Goal: Task Accomplishment & Management: Use online tool/utility

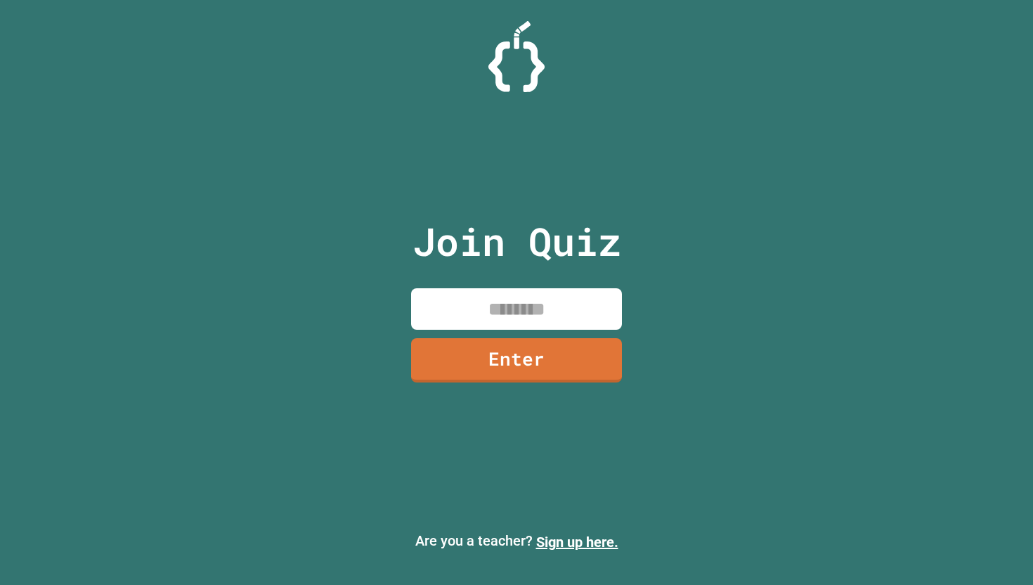
click at [530, 303] on input at bounding box center [516, 308] width 211 height 41
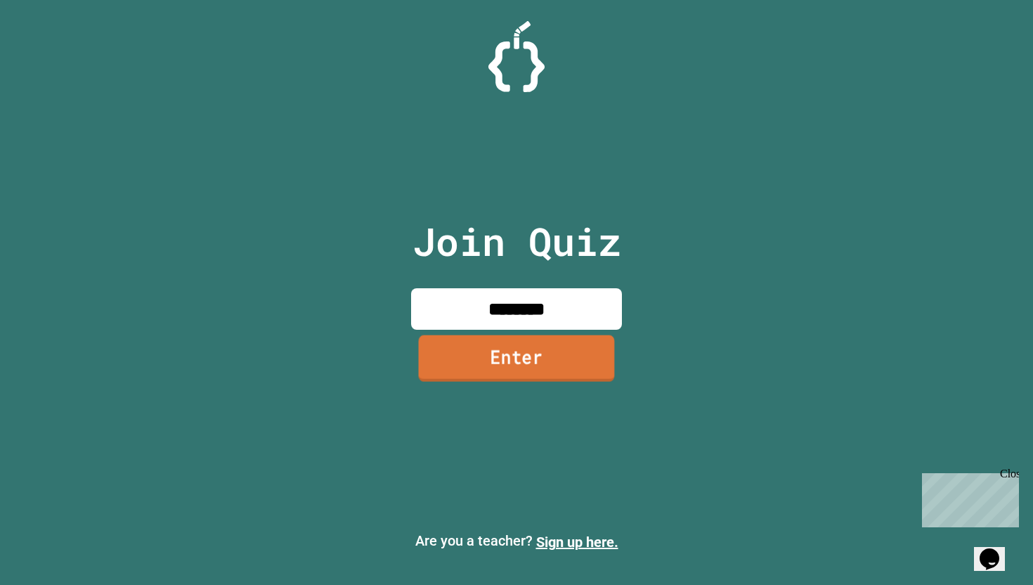
type input "********"
click at [473, 370] on link "Enter" at bounding box center [517, 358] width 196 height 46
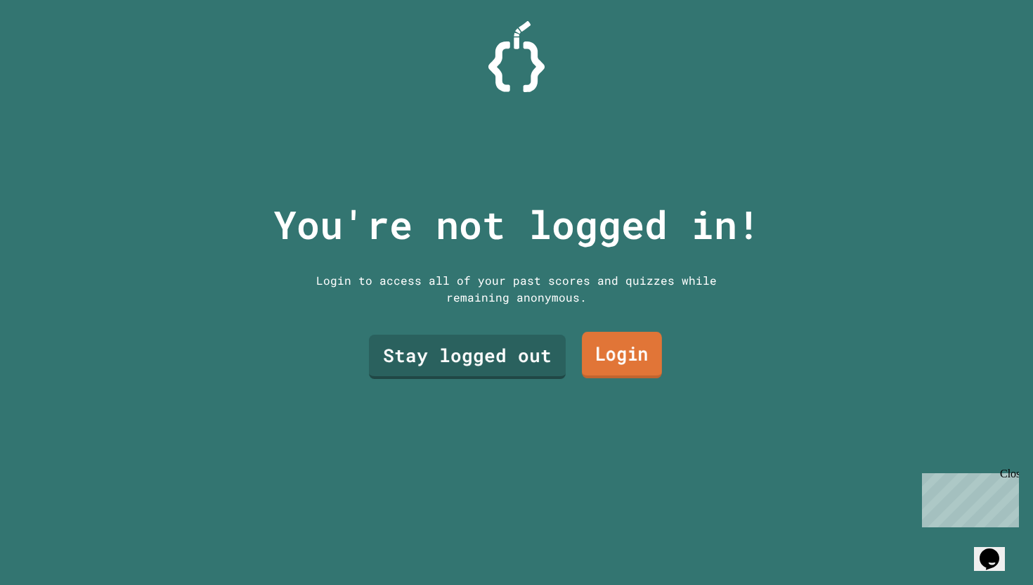
click at [630, 344] on link "Login" at bounding box center [622, 355] width 80 height 46
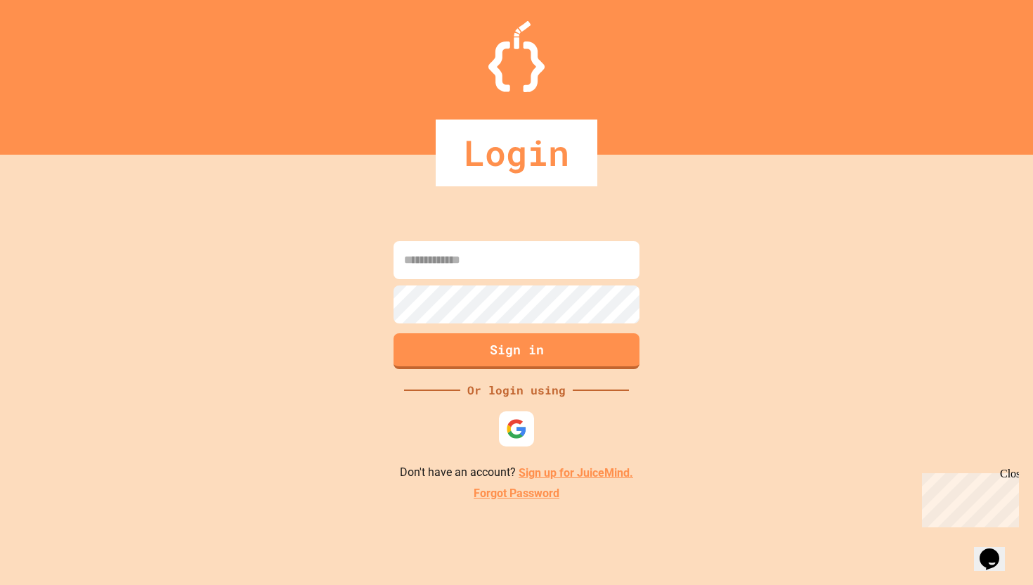
click at [510, 273] on input at bounding box center [517, 260] width 246 height 38
click at [513, 414] on div at bounding box center [517, 429] width 39 height 39
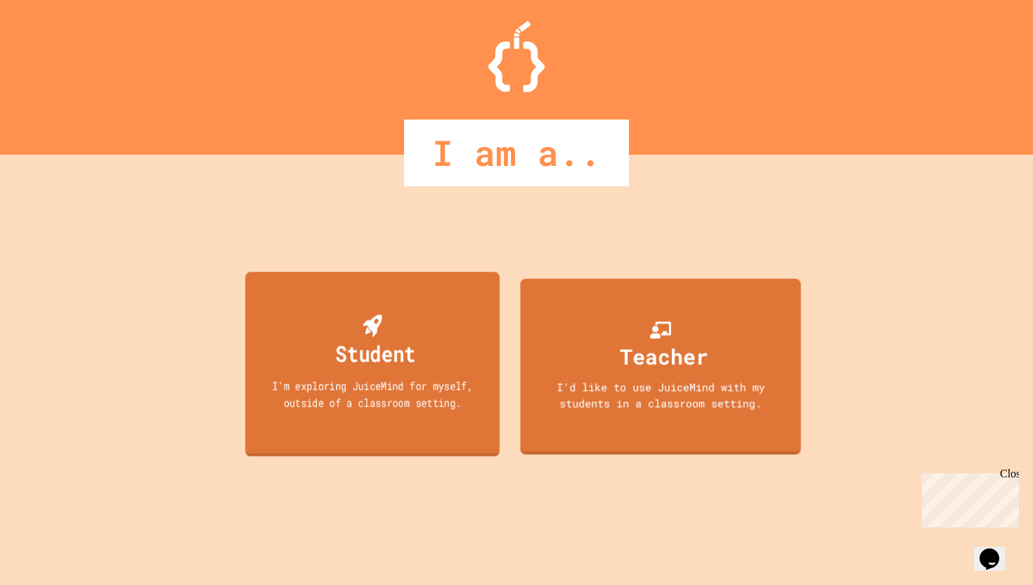
click at [421, 349] on div "Student I'm exploring JuiceMind for myself, outside of a classroom setting." at bounding box center [372, 364] width 254 height 185
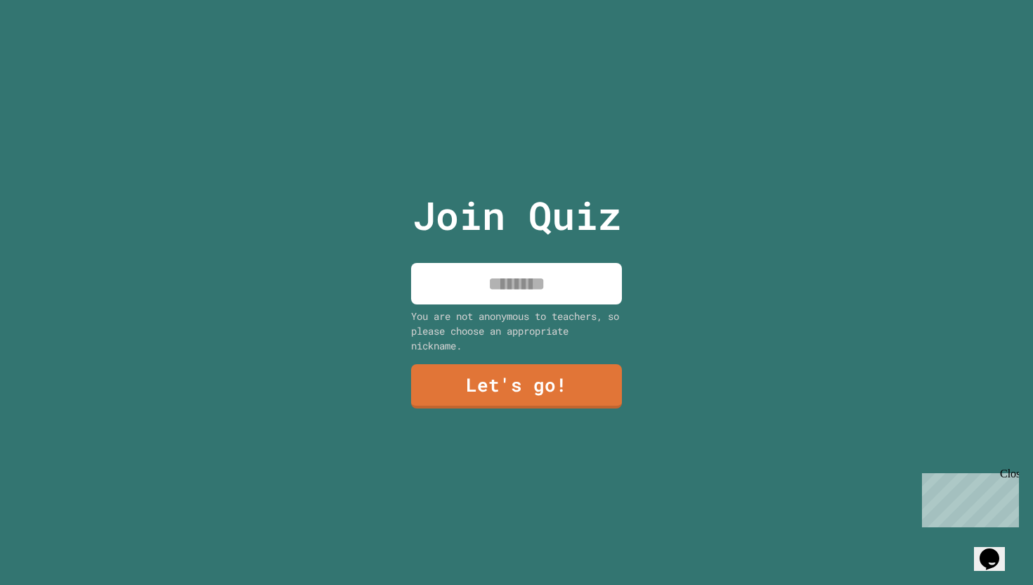
click at [95, 272] on div "Join Quiz You are not anonymous to teachers, so please choose an appropriate ni…" at bounding box center [516, 292] width 1033 height 585
click at [469, 299] on input at bounding box center [516, 283] width 211 height 41
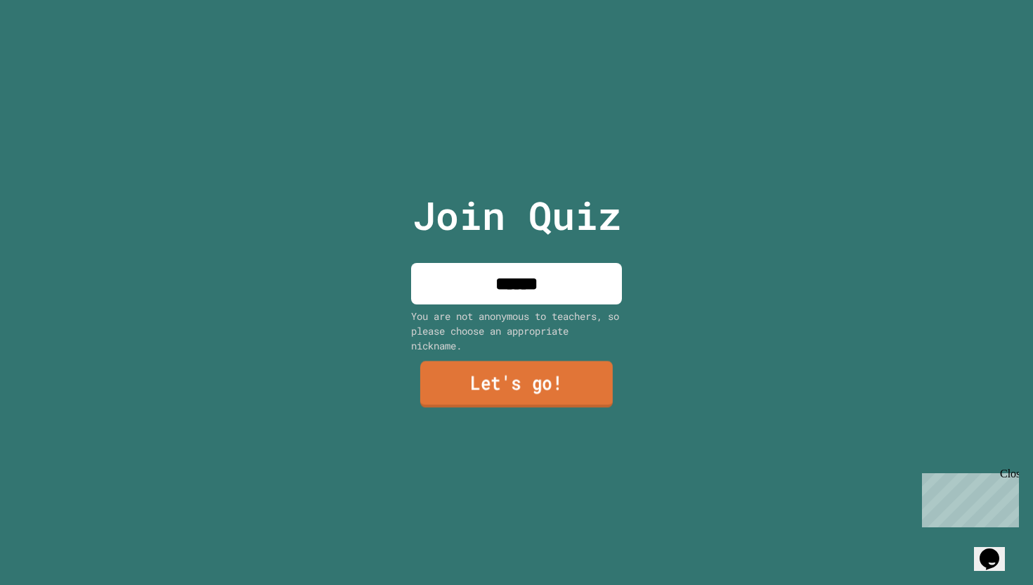
type input "******"
click at [532, 394] on link "Let's go!" at bounding box center [516, 384] width 193 height 46
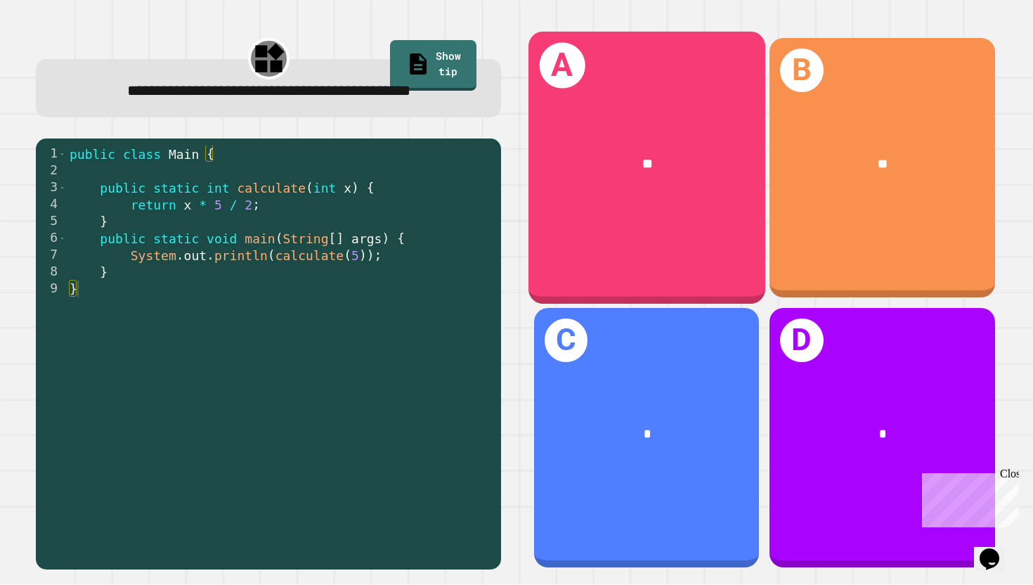
click at [710, 236] on div "A **" at bounding box center [647, 168] width 237 height 273
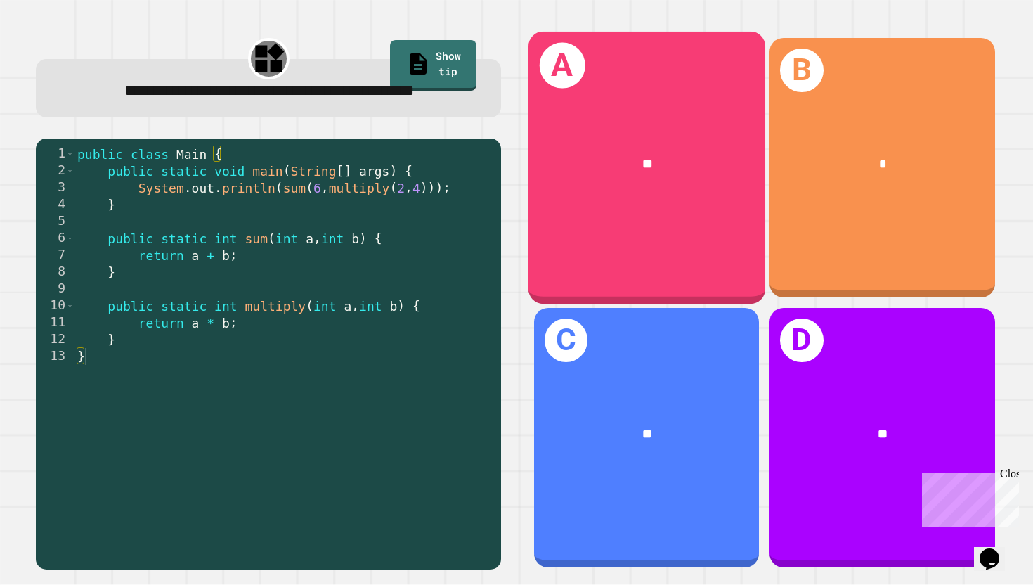
click at [619, 145] on div "**" at bounding box center [647, 164] width 237 height 73
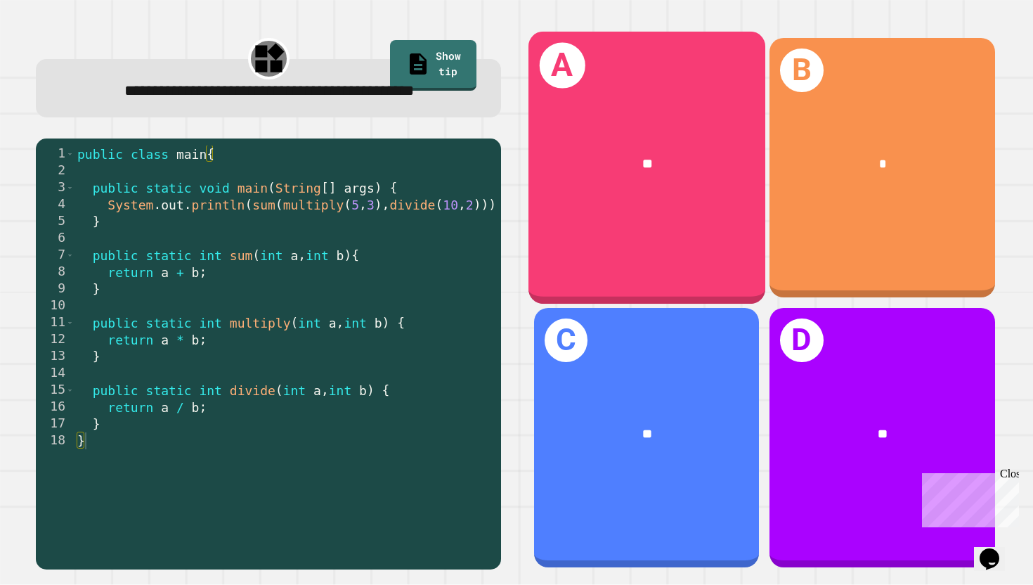
click at [612, 284] on div "A **" at bounding box center [647, 168] width 237 height 273
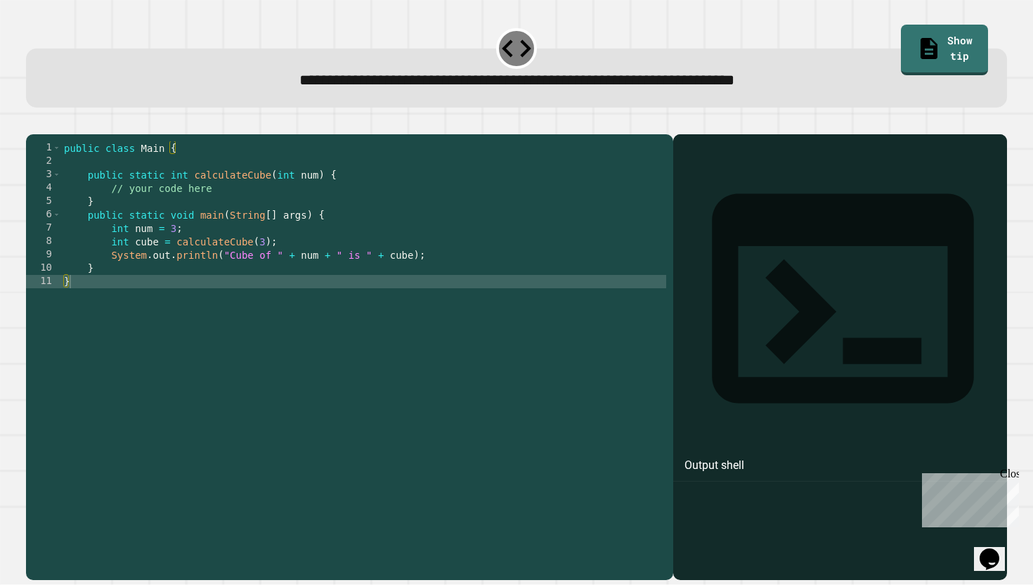
click at [321, 291] on div "public class Main { public static int calculateCube ( int num ) { // your code …" at bounding box center [363, 354] width 605 height 427
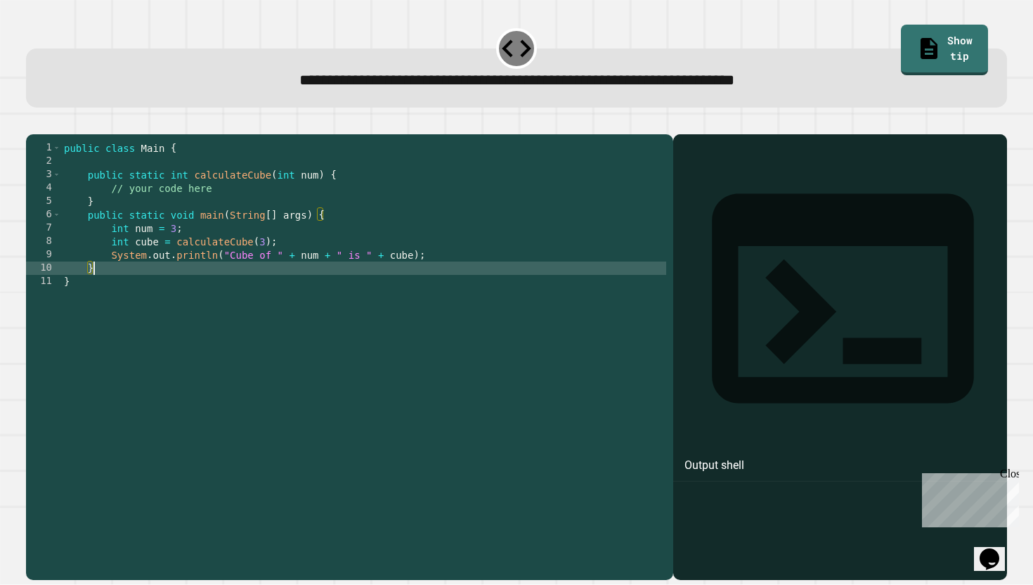
click at [321, 306] on div "public class Main { public static int calculateCube ( int num ) { // your code …" at bounding box center [363, 354] width 605 height 427
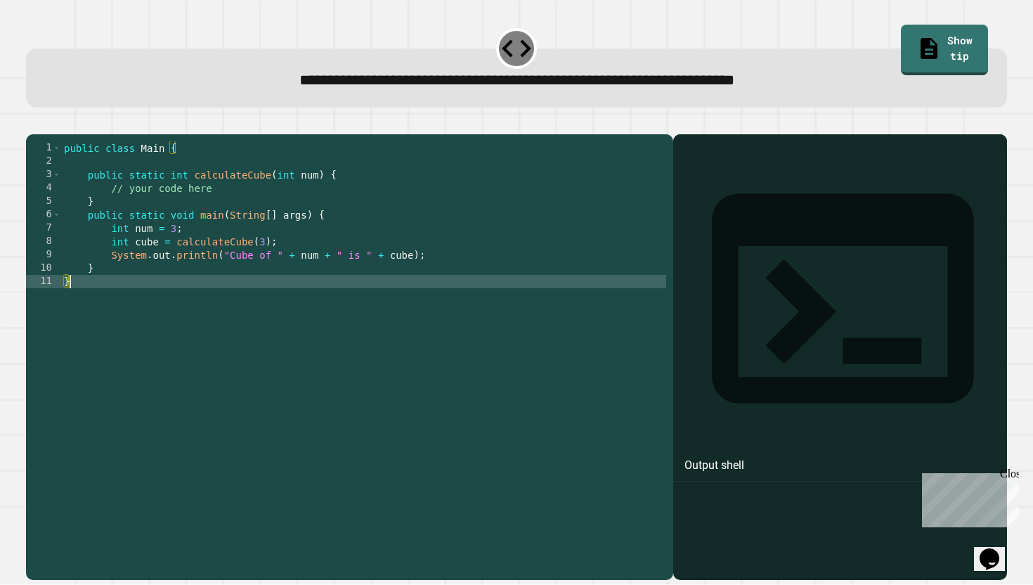
click at [227, 216] on div "public class Main { public static int calculateCube ( int num ) { // your code …" at bounding box center [363, 354] width 605 height 427
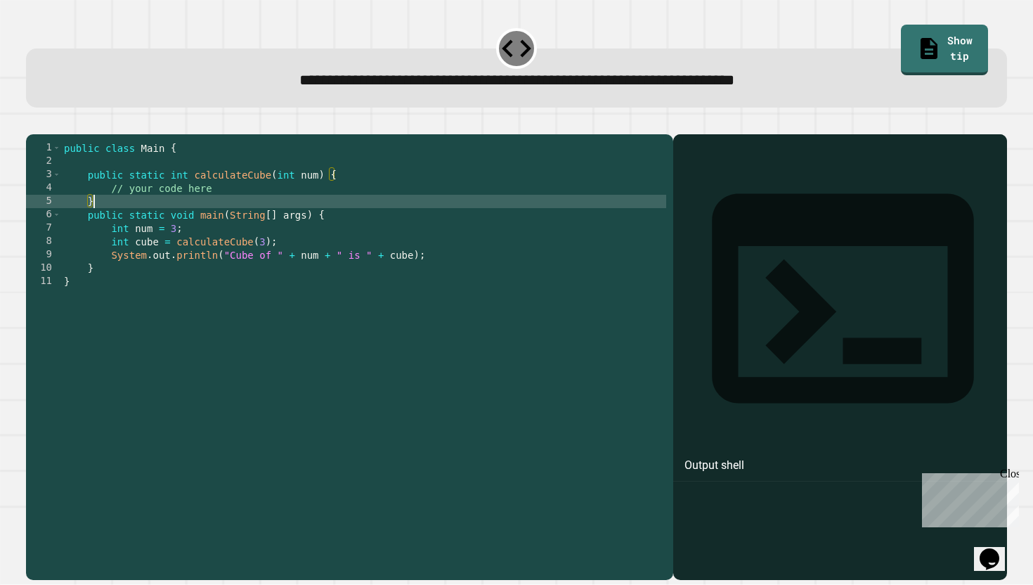
click at [234, 209] on div "public class Main { public static int calculateCube ( int num ) { // your code …" at bounding box center [363, 354] width 605 height 427
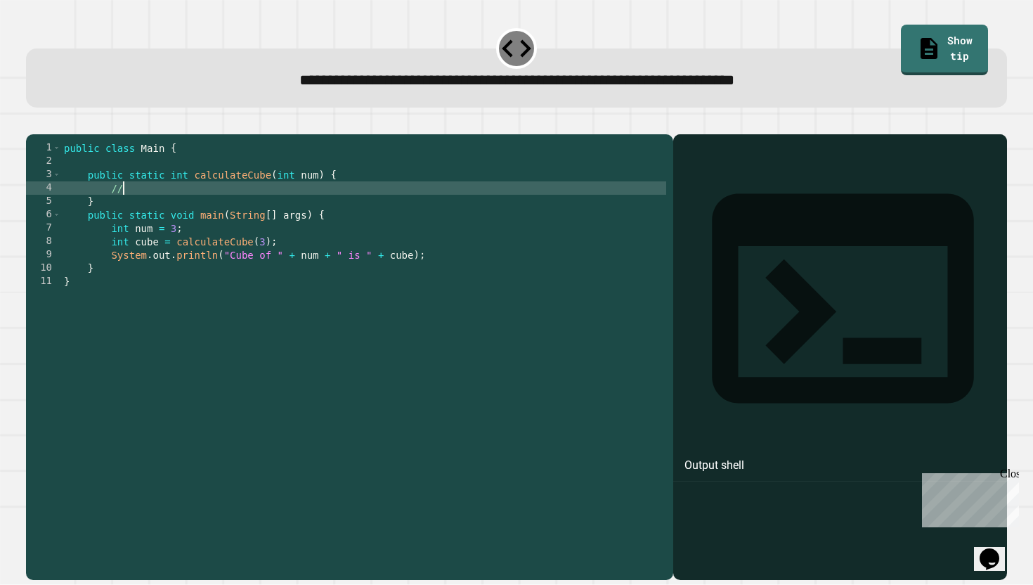
type textarea "*"
type textarea "**********"
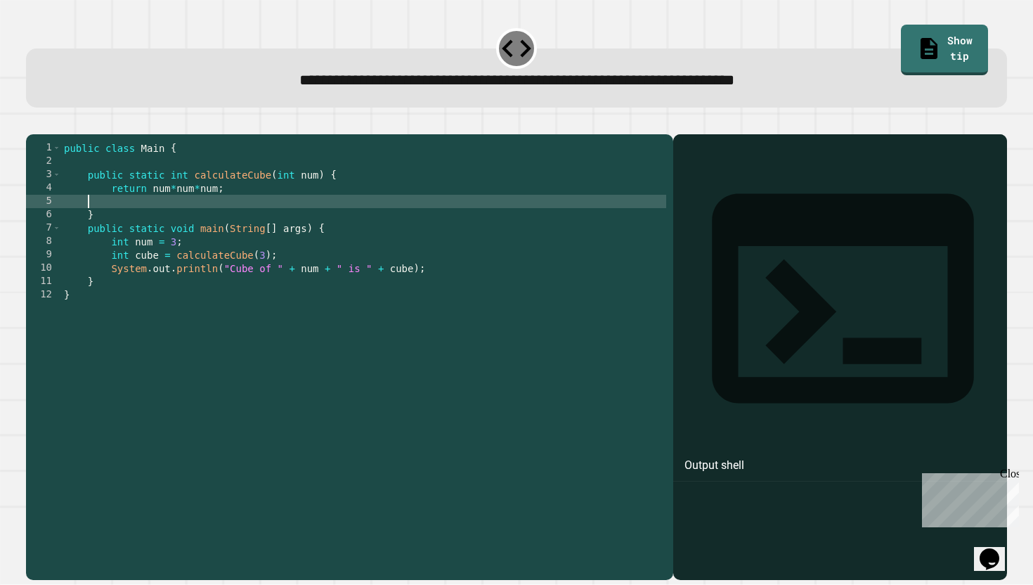
scroll to position [0, 1]
click at [31, 134] on div at bounding box center [517, 125] width 982 height 17
click at [33, 123] on icon "button" at bounding box center [33, 123] width 0 height 0
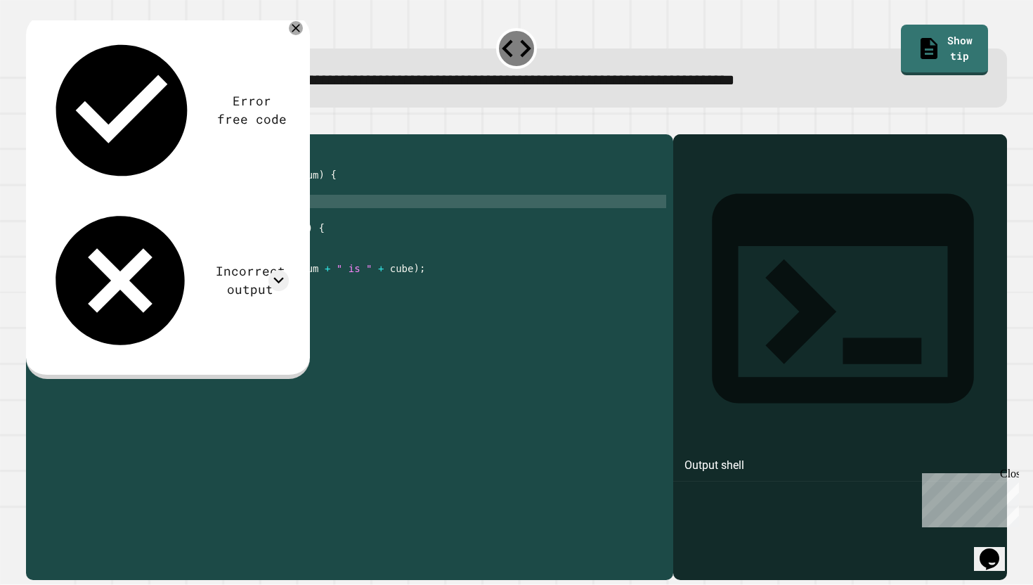
click at [258, 211] on div "public class Main { public static int calculateCube ( int num ) { return num * …" at bounding box center [363, 354] width 605 height 427
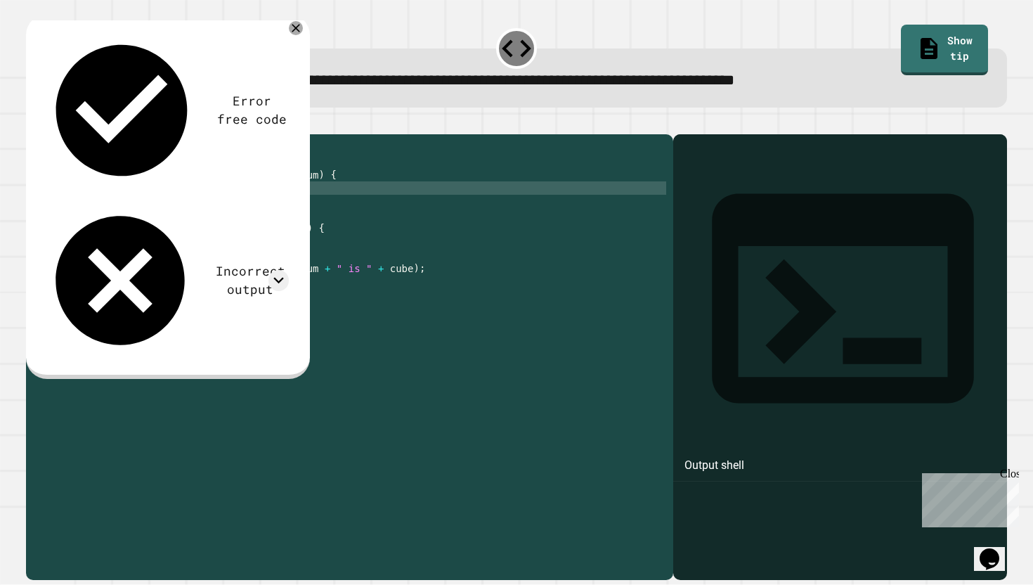
click at [33, 123] on button "button" at bounding box center [33, 123] width 0 height 0
click at [127, 206] on div "public class Main { public static int calculateCube ( int num ) { return num * …" at bounding box center [363, 354] width 605 height 427
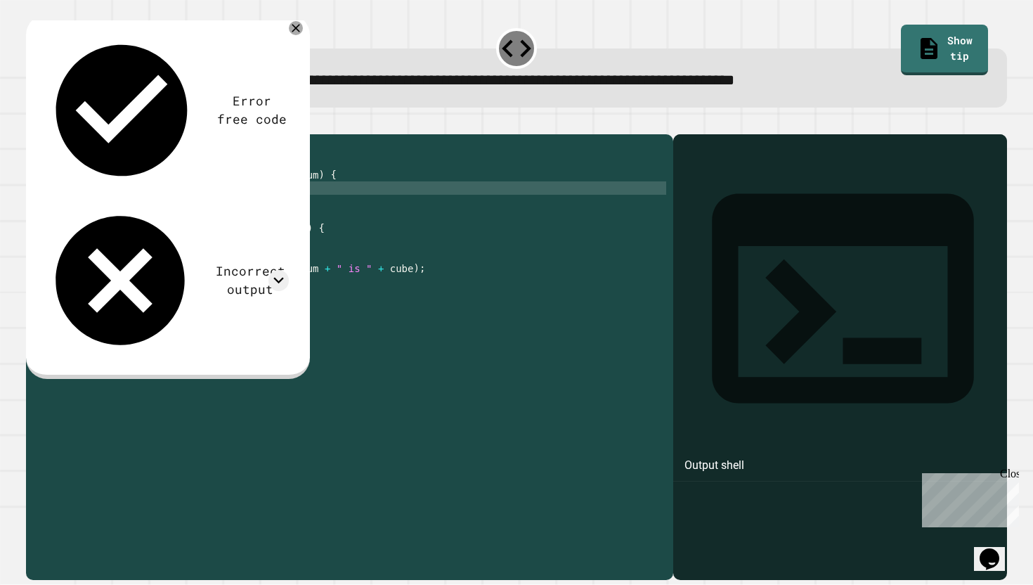
scroll to position [0, 4]
click at [33, 123] on icon "button" at bounding box center [33, 123] width 0 height 0
click at [125, 209] on div "public class Main { public static int calculateCube ( int num ) { cube = num * …" at bounding box center [363, 354] width 605 height 427
type textarea "**********"
click at [33, 123] on button "button" at bounding box center [33, 123] width 0 height 0
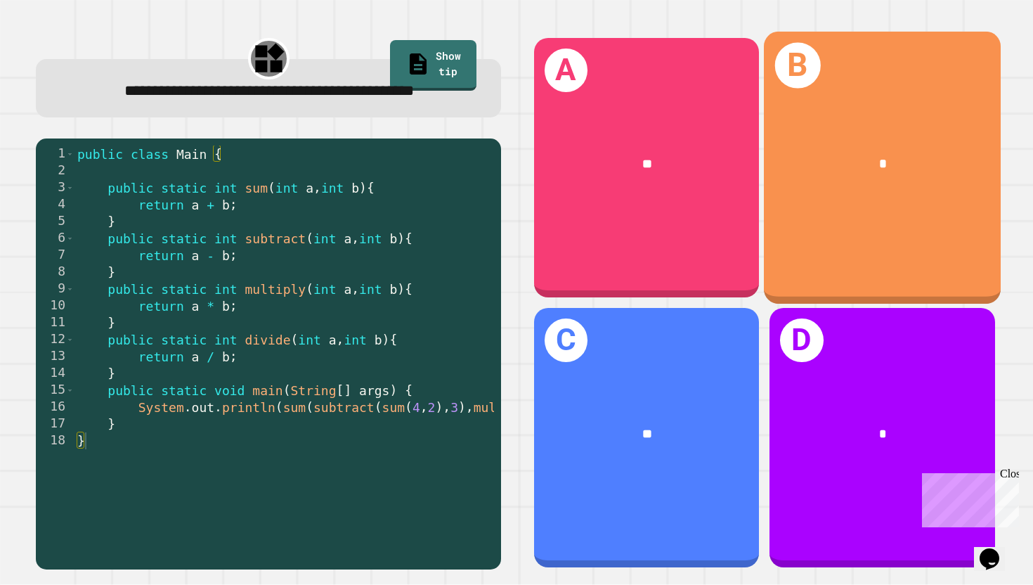
click at [888, 226] on div "B *" at bounding box center [882, 168] width 237 height 273
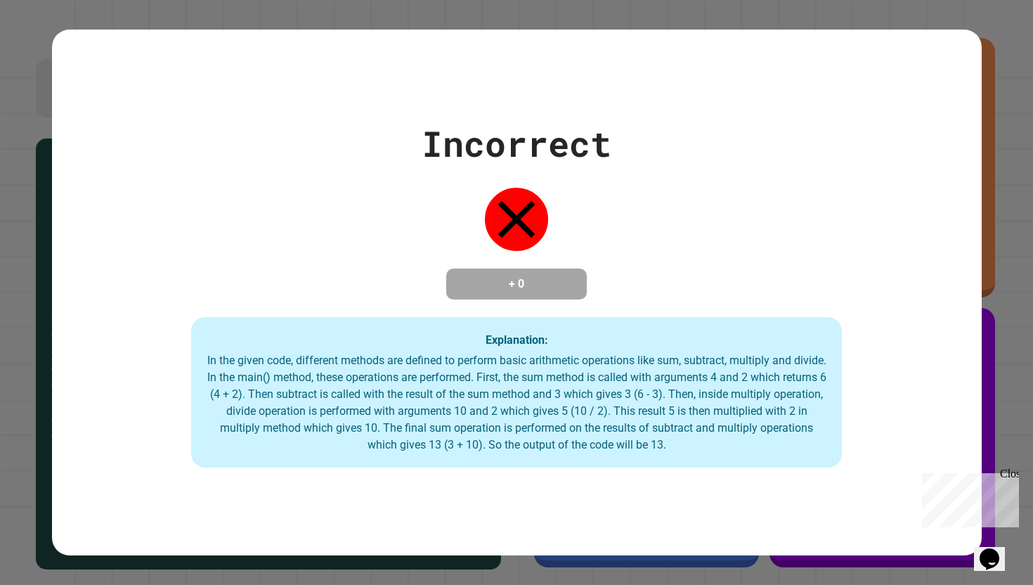
click at [1011, 280] on div "Incorrect + 0 Explanation: In the given code, different methods are defined to …" at bounding box center [516, 292] width 1033 height 585
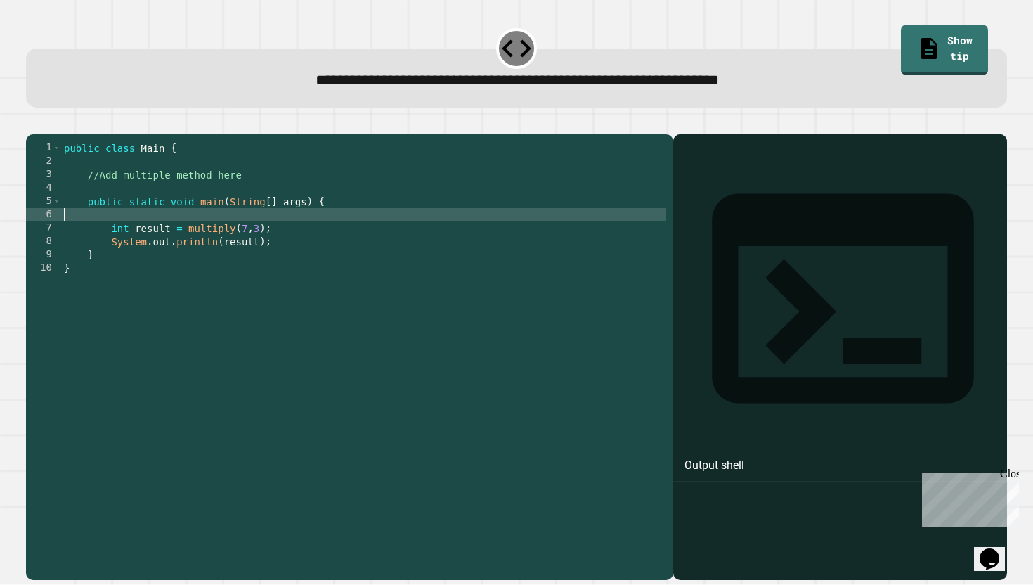
click at [272, 232] on div "public class Main { //Add multiple method here public static void main ( String…" at bounding box center [363, 354] width 605 height 427
click at [304, 233] on div "public class Main { //Add multiple method here public static void main ( String…" at bounding box center [363, 354] width 605 height 427
click at [310, 205] on div "public class Main { //Add multiple method here public static void main ( String…" at bounding box center [363, 354] width 605 height 427
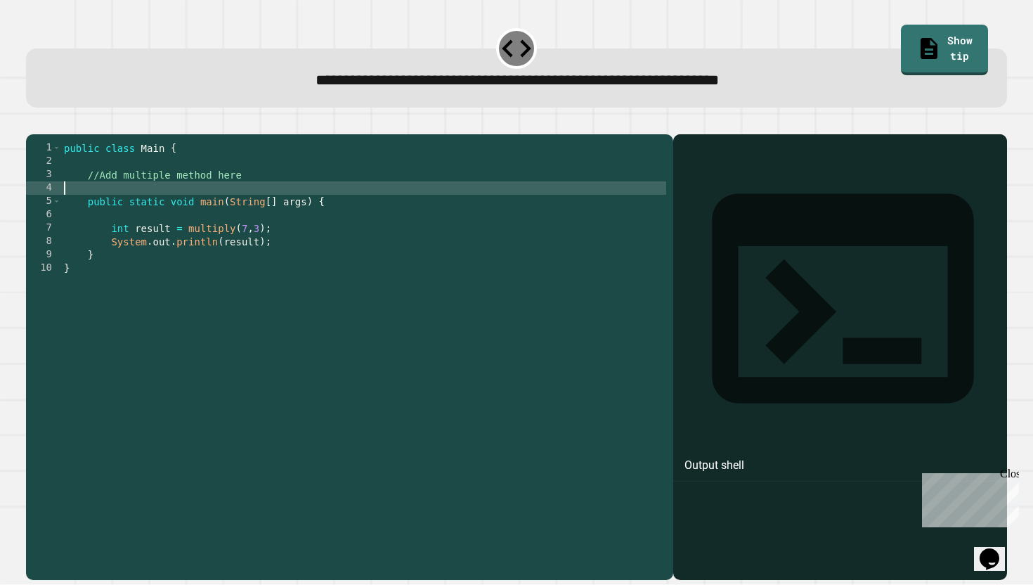
click at [301, 193] on div "public class Main { //Add multiple method here public static void main ( String…" at bounding box center [363, 354] width 605 height 427
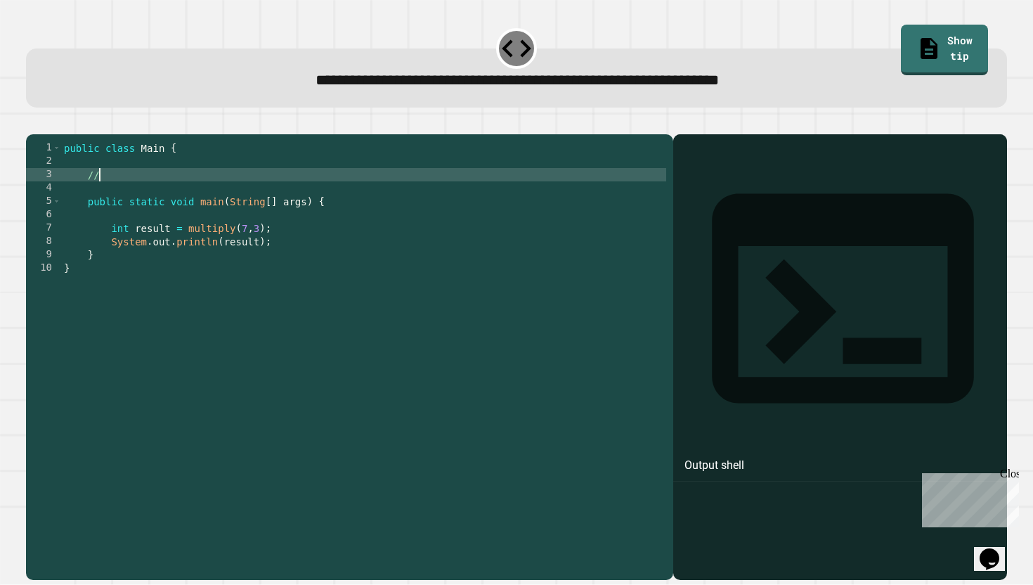
type textarea "*"
click at [325, 190] on div "public class Main { public static multiply ( int1 , int2 ) public static void m…" at bounding box center [363, 354] width 605 height 427
click at [63, 134] on div at bounding box center [517, 125] width 982 height 17
click at [33, 123] on button "button" at bounding box center [33, 123] width 0 height 0
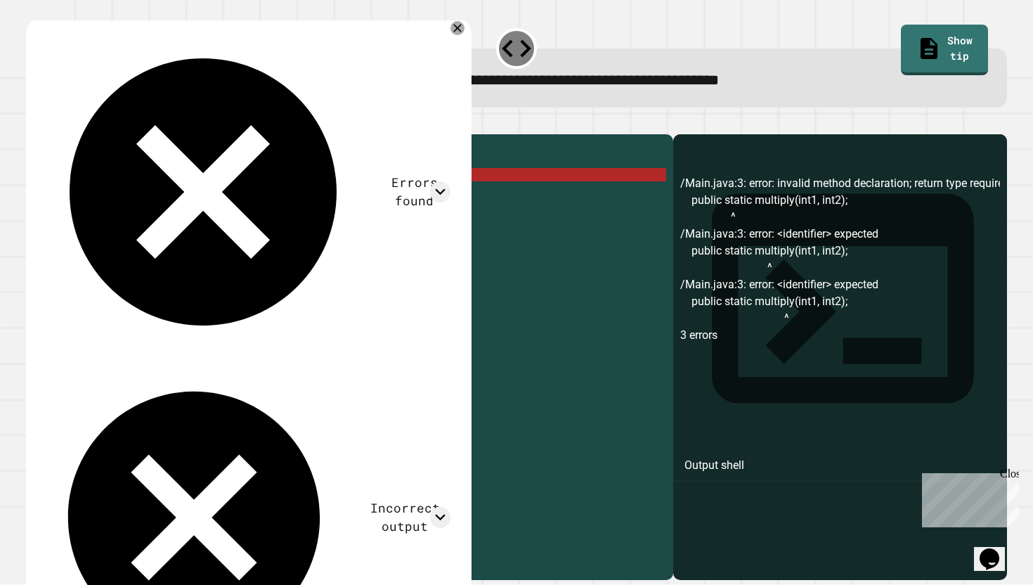
click at [326, 197] on div "public class Main { public static multiply ( int1 , int2 ) ; public static void…" at bounding box center [363, 354] width 605 height 427
click at [169, 193] on div "public class Main { public static multiply ( int1 , int2 ) ; public static void…" at bounding box center [363, 354] width 605 height 427
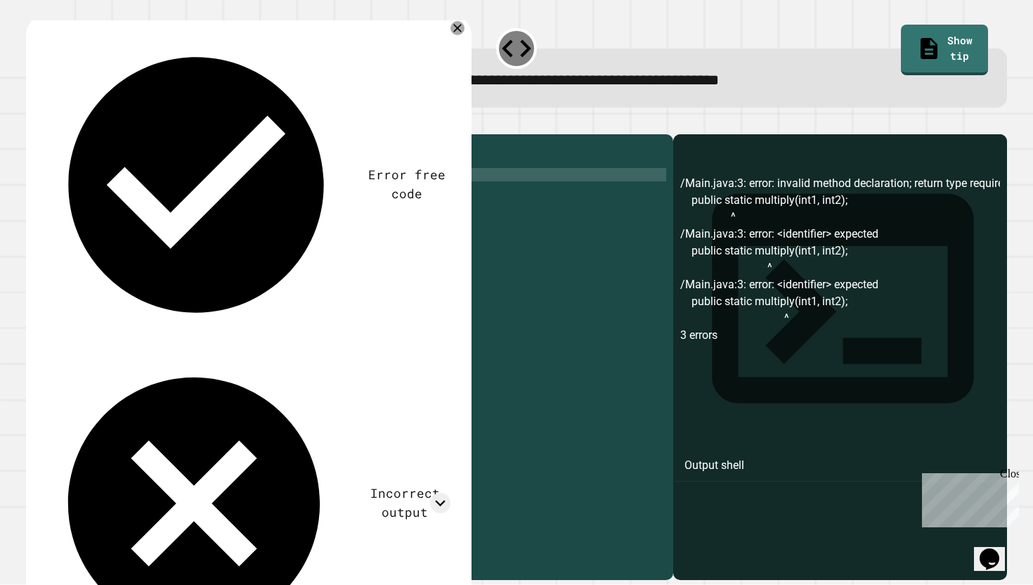
type textarea "**********"
click at [339, 191] on div "public class Main { public static int multiply ( int1 , int2 ) ; public static …" at bounding box center [363, 354] width 605 height 427
click at [33, 123] on icon "button" at bounding box center [33, 123] width 0 height 0
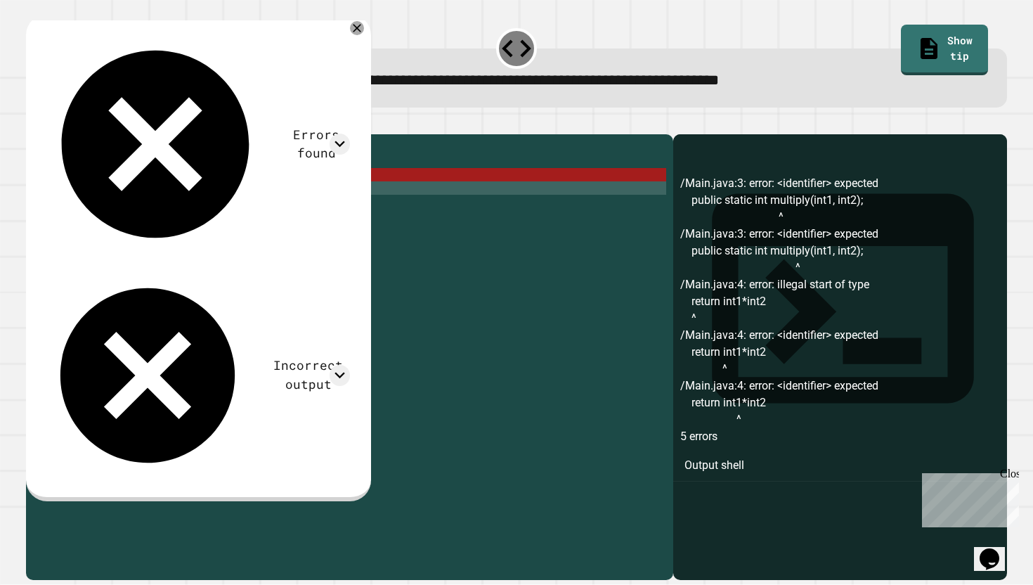
click at [257, 193] on div "public class Main { public static int multiply ( int1 , int2 ) ; return int1 * …" at bounding box center [363, 354] width 605 height 427
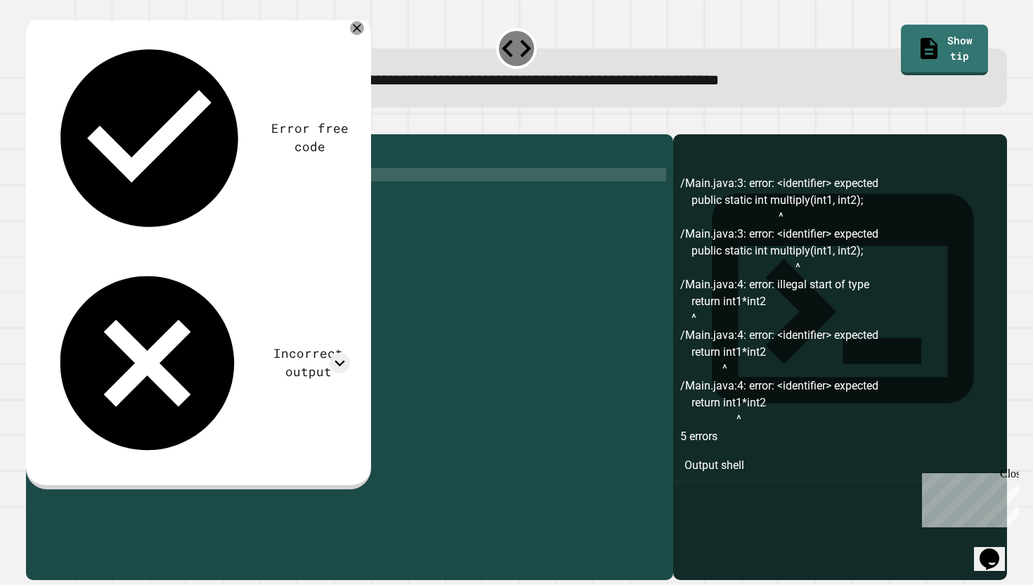
click at [271, 192] on div "public class Main { public static int multiply ( a , int2 ) ; return int1 * int…" at bounding box center [363, 354] width 605 height 427
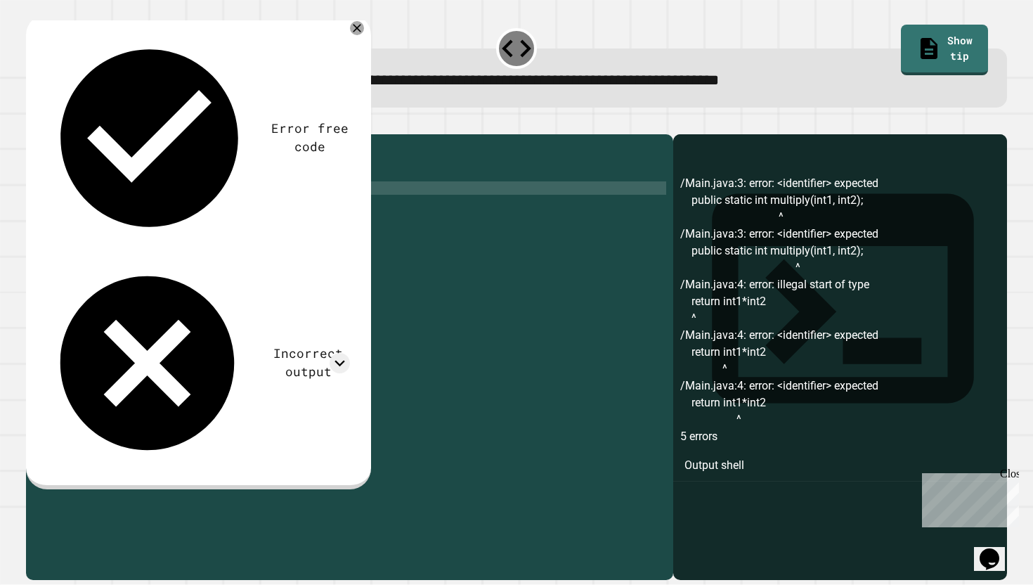
click at [141, 207] on div "public class Main { public static int multiply ( a , b ) ; return int1 * int2 p…" at bounding box center [363, 354] width 605 height 427
click at [156, 210] on div "public class Main { public static int multiply ( a , b ) ; return a * int2 publ…" at bounding box center [363, 354] width 605 height 427
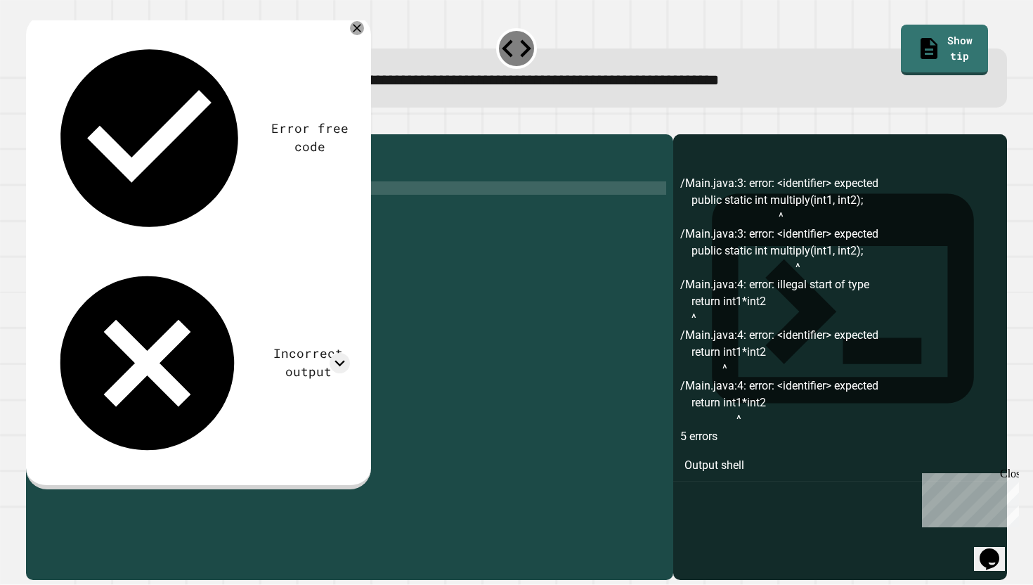
scroll to position [0, 6]
click at [44, 136] on icon "button" at bounding box center [43, 132] width 8 height 10
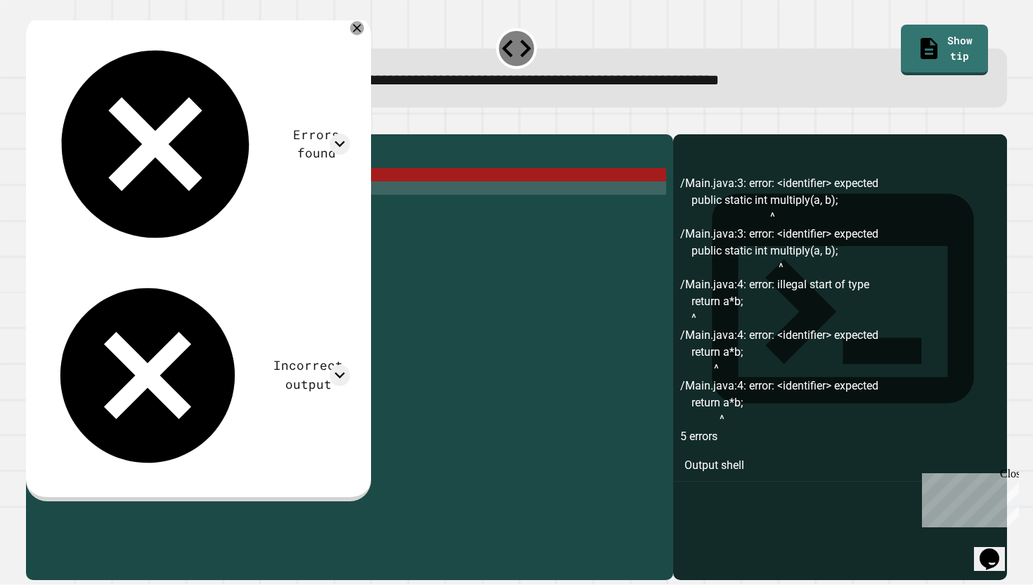
click at [233, 188] on div "public class Main { public static int multiply ( a , b ) ; return a * b ; publi…" at bounding box center [363, 354] width 605 height 427
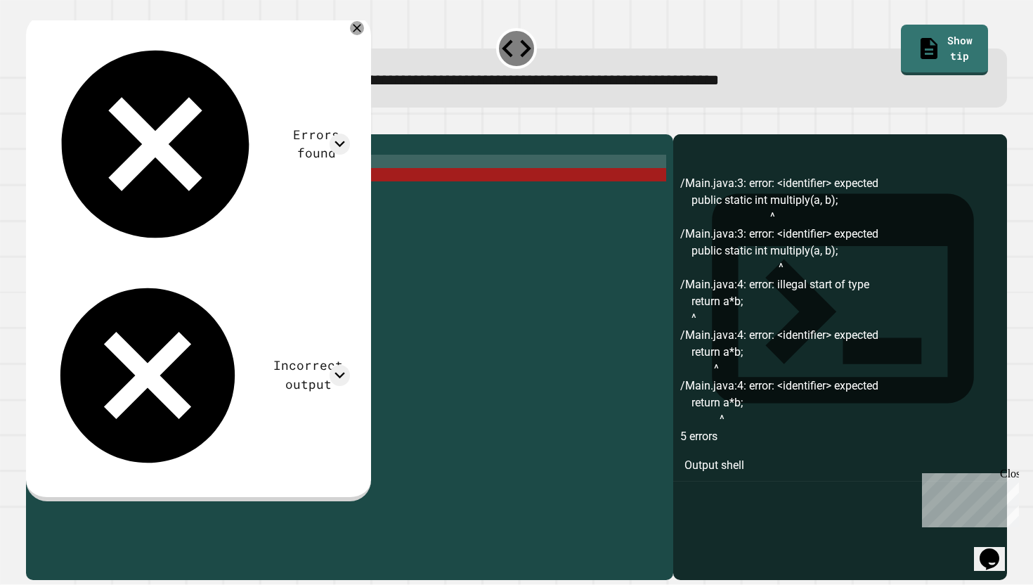
click at [286, 194] on div "public class Main { public static int multiply ( a , b ) ; return a * b ; publi…" at bounding box center [363, 354] width 605 height 427
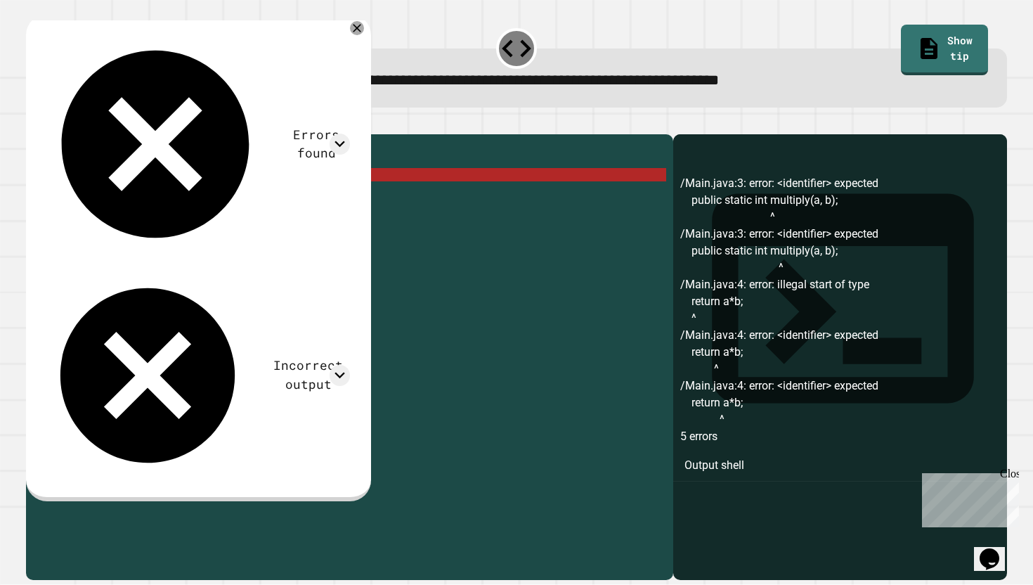
click at [247, 198] on div "public class Main { public static int multiply ( a , b ) ; return a * b ; publi…" at bounding box center [363, 354] width 605 height 427
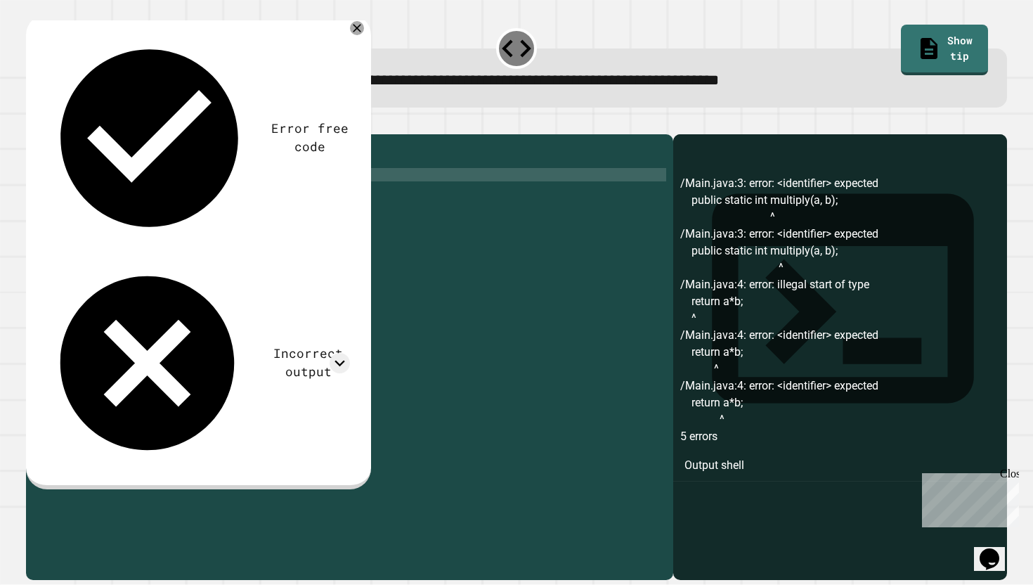
scroll to position [0, 15]
click at [286, 197] on div "public class Main { public static int multiply ( int a , b ) ; return a * b ; p…" at bounding box center [363, 354] width 605 height 427
click at [336, 194] on div "public class Main { public static int multiply ( int a , int b ) ; return a * b…" at bounding box center [363, 354] width 605 height 427
type textarea "**********"
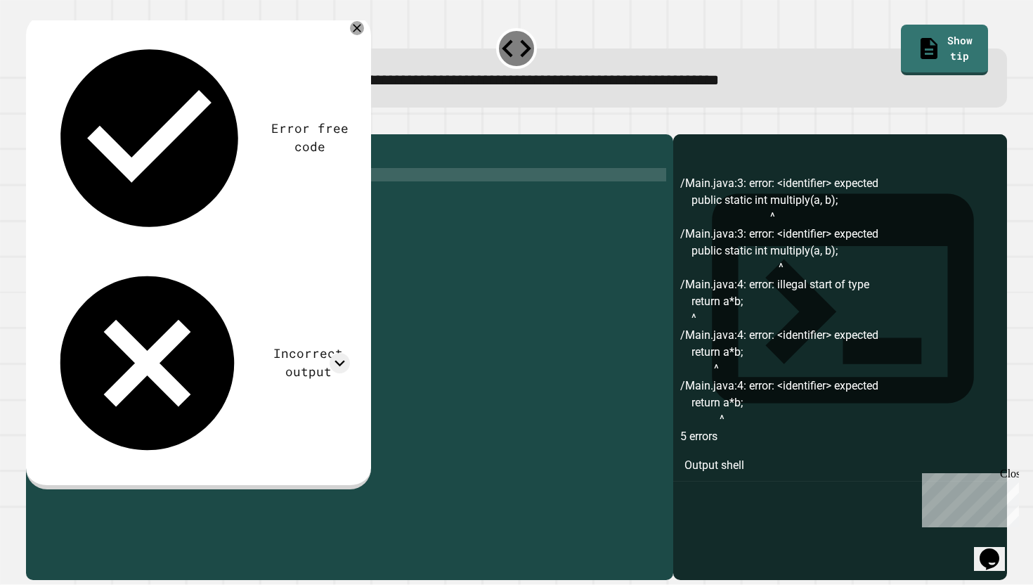
scroll to position [0, 18]
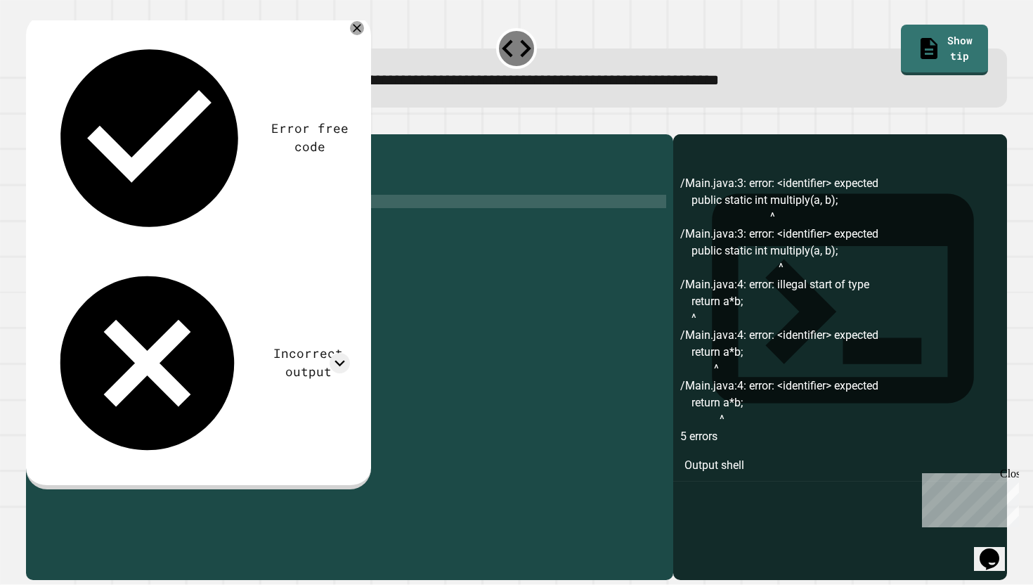
click at [214, 217] on div "public class Main { public static int multiply ( int a , int b ) ; { return a *…" at bounding box center [363, 354] width 605 height 427
type textarea "*"
click at [33, 123] on button "button" at bounding box center [33, 123] width 0 height 0
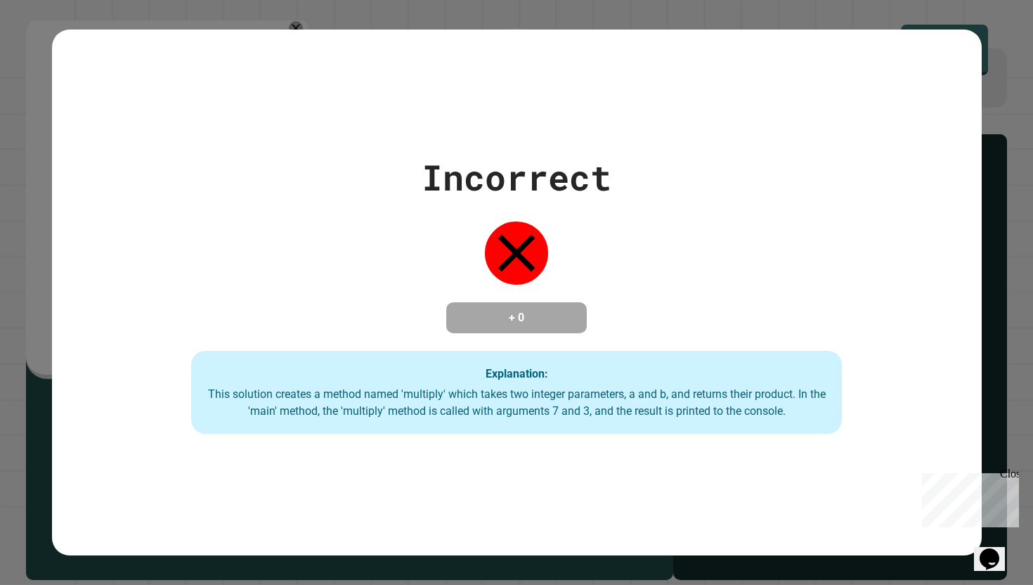
click at [1028, 245] on div "Incorrect + 0 Explanation: This solution creates a method named 'multiply' whic…" at bounding box center [516, 292] width 1033 height 585
